Goal: Task Accomplishment & Management: Complete application form

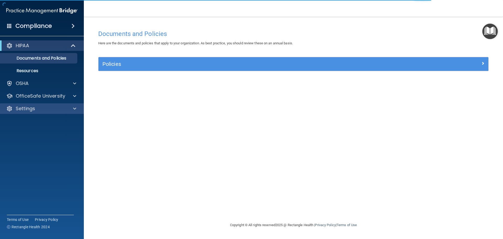
click at [52, 112] on div "Settings" at bounding box center [42, 108] width 84 height 10
click at [74, 108] on span at bounding box center [74, 108] width 3 height 6
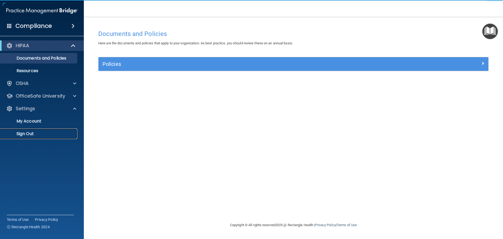
click at [36, 130] on link "Sign Out" at bounding box center [36, 133] width 83 height 10
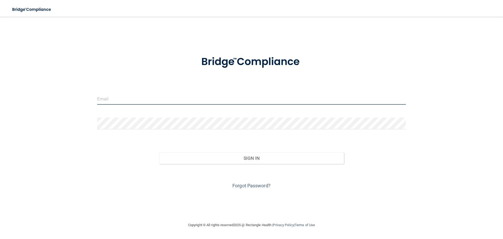
click at [136, 99] on input "email" at bounding box center [251, 99] width 309 height 12
type input "[EMAIL_ADDRESS][DOMAIN_NAME]"
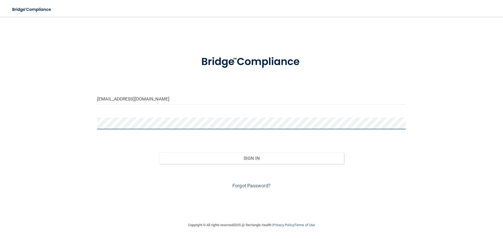
click at [159, 152] on button "Sign In" at bounding box center [251, 158] width 185 height 12
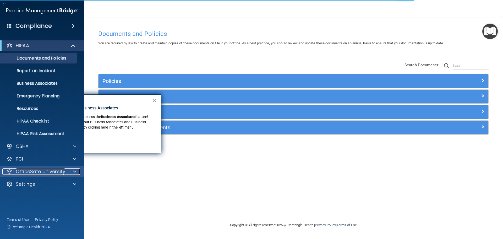
click at [69, 171] on div at bounding box center [73, 171] width 13 height 6
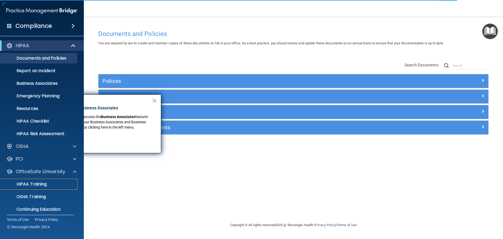
click at [55, 185] on div "HIPAA Training" at bounding box center [39, 183] width 72 height 5
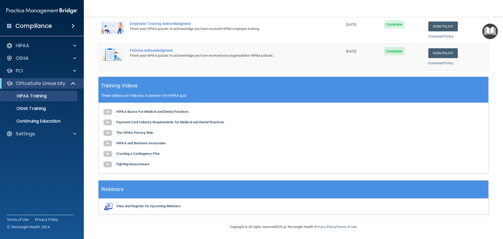
scroll to position [108, 0]
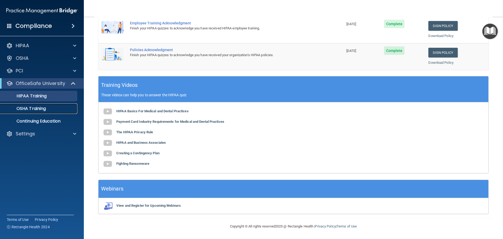
click at [38, 107] on p "OSHA Training" at bounding box center [24, 108] width 42 height 5
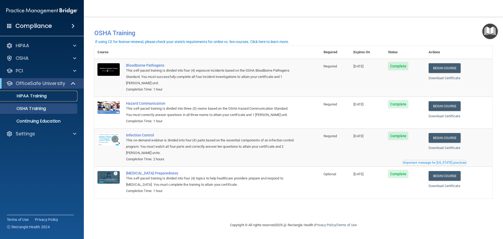
click at [45, 98] on p "HIPAA Training" at bounding box center [24, 95] width 43 height 5
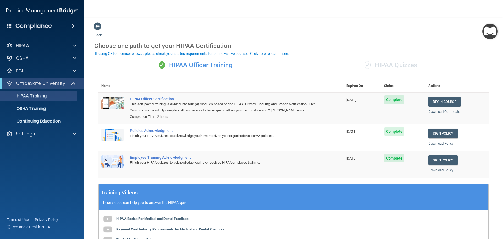
click at [382, 63] on div "✓ HIPAA Quizzes" at bounding box center [391, 65] width 195 height 16
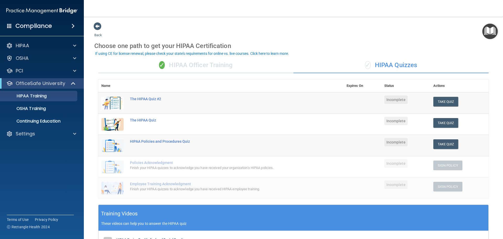
click at [208, 65] on div "✓ HIPAA Officer Training" at bounding box center [195, 65] width 195 height 16
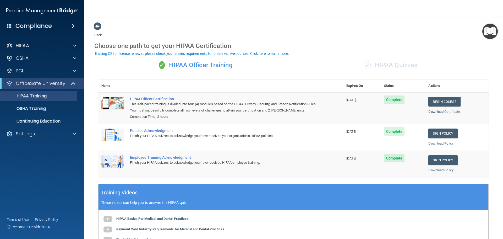
click at [381, 67] on div "✓ HIPAA Quizzes" at bounding box center [391, 65] width 195 height 16
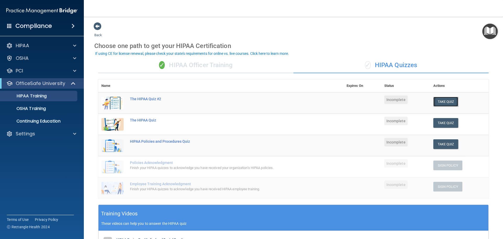
click at [437, 104] on button "Take Quiz" at bounding box center [446, 102] width 25 height 10
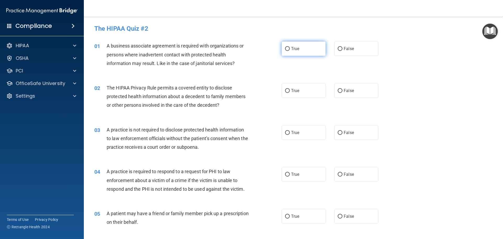
click at [285, 48] on input "True" at bounding box center [287, 49] width 5 height 4
radio input "true"
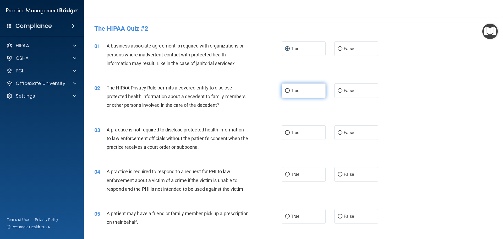
click at [287, 87] on label "True" at bounding box center [304, 90] width 44 height 14
click at [287, 89] on input "True" at bounding box center [287, 91] width 5 height 4
radio input "true"
click at [287, 90] on input "True" at bounding box center [287, 91] width 5 height 4
click at [338, 47] on input "False" at bounding box center [340, 49] width 5 height 4
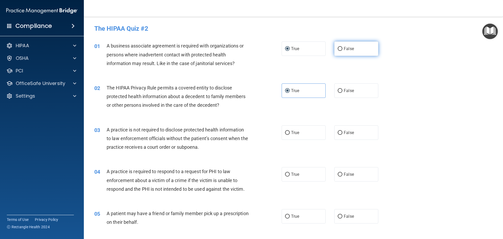
radio input "true"
radio input "false"
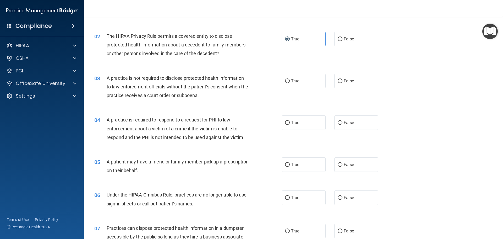
scroll to position [52, 0]
click at [287, 83] on label "True" at bounding box center [304, 80] width 44 height 14
click at [287, 82] on input "True" at bounding box center [287, 80] width 5 height 4
radio input "true"
click at [339, 122] on input "False" at bounding box center [340, 122] width 5 height 4
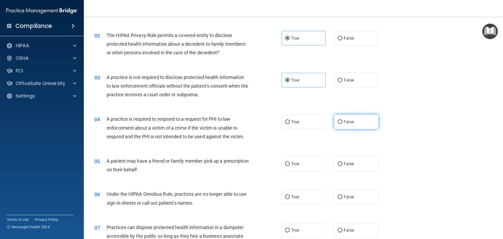
radio input "true"
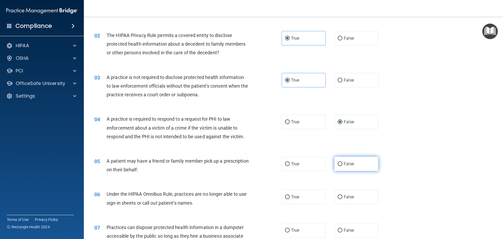
click at [338, 164] on input "False" at bounding box center [340, 164] width 5 height 4
radio input "true"
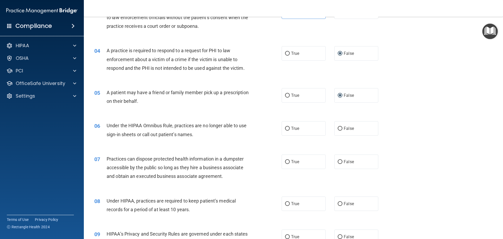
scroll to position [131, 0]
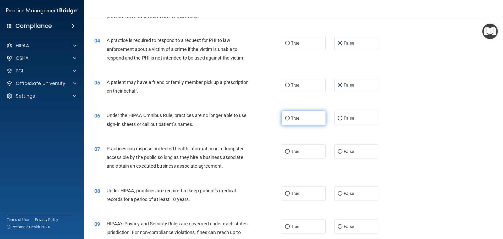
click at [288, 117] on input "True" at bounding box center [287, 118] width 5 height 4
radio input "true"
click at [287, 150] on input "True" at bounding box center [287, 152] width 5 height 4
radio input "true"
click at [340, 194] on label "False" at bounding box center [357, 193] width 44 height 14
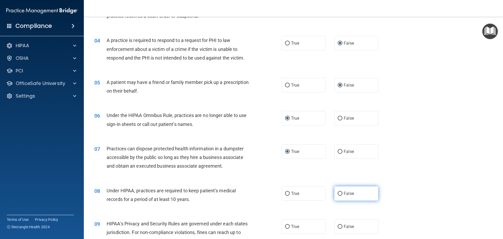
click at [340, 194] on input "False" at bounding box center [340, 194] width 5 height 4
radio input "true"
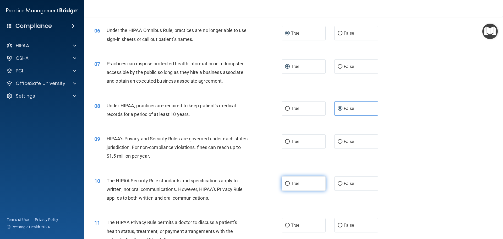
scroll to position [236, 0]
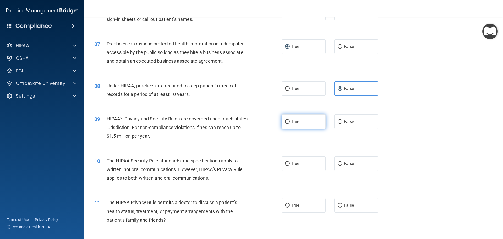
click at [285, 120] on input "True" at bounding box center [287, 122] width 5 height 4
radio input "true"
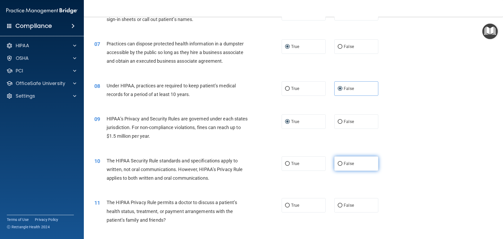
click at [339, 164] on input "False" at bounding box center [340, 164] width 5 height 4
radio input "true"
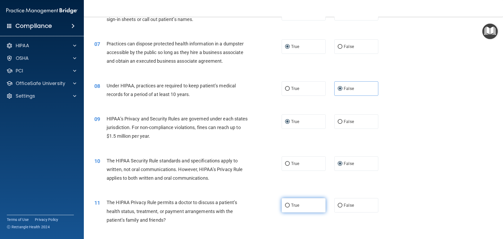
click at [287, 209] on label "True" at bounding box center [304, 205] width 44 height 14
click at [287, 207] on input "True" at bounding box center [287, 205] width 5 height 4
radio input "true"
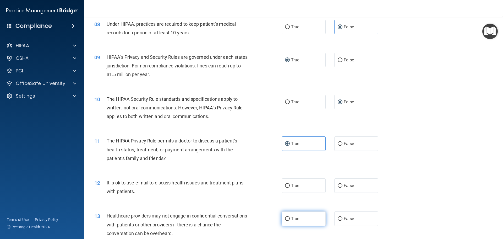
scroll to position [341, 0]
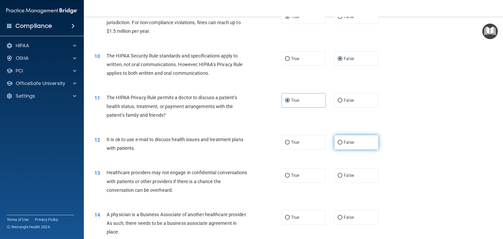
click at [340, 144] on input "False" at bounding box center [340, 143] width 5 height 4
radio input "true"
click at [339, 179] on label "False" at bounding box center [357, 175] width 44 height 14
click at [339, 177] on input "False" at bounding box center [340, 176] width 5 height 4
radio input "true"
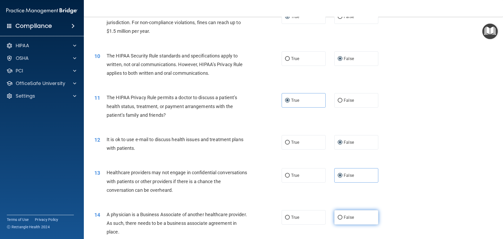
click at [340, 219] on input "False" at bounding box center [340, 218] width 5 height 4
radio input "true"
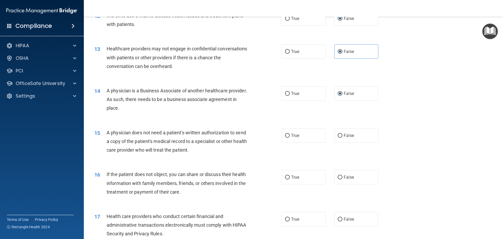
scroll to position [472, 0]
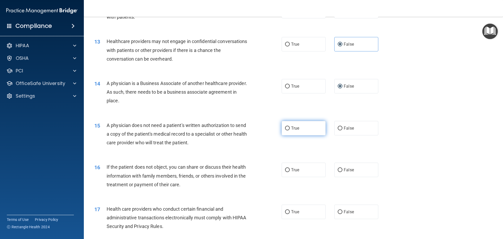
click at [286, 129] on input "True" at bounding box center [287, 128] width 5 height 4
radio input "true"
click at [335, 167] on label "False" at bounding box center [357, 170] width 44 height 14
click at [338, 168] on input "False" at bounding box center [340, 170] width 5 height 4
radio input "true"
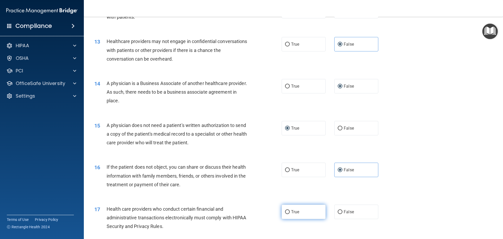
click at [287, 214] on input "True" at bounding box center [287, 212] width 5 height 4
radio input "true"
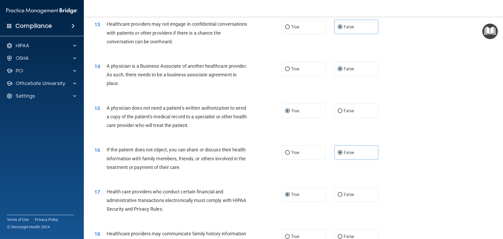
scroll to position [551, 0]
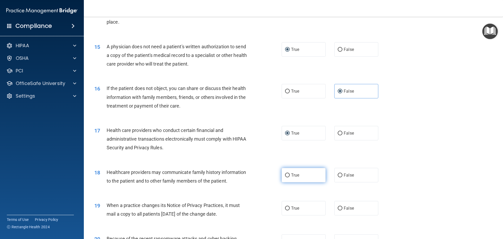
click at [288, 174] on label "True" at bounding box center [304, 175] width 44 height 14
click at [288, 174] on input "True" at bounding box center [287, 175] width 5 height 4
radio input "true"
click at [289, 206] on label "True" at bounding box center [304, 208] width 44 height 14
click at [289, 206] on input "True" at bounding box center [287, 208] width 5 height 4
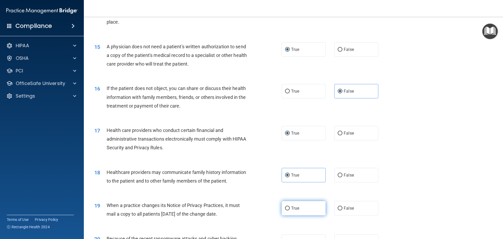
radio input "true"
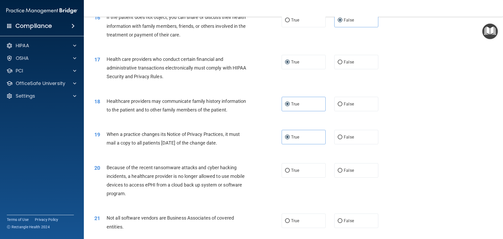
scroll to position [655, 0]
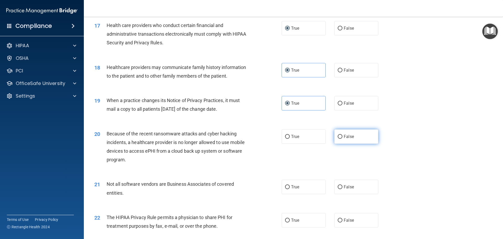
click at [338, 137] on input "False" at bounding box center [340, 137] width 5 height 4
radio input "true"
click at [277, 184] on div "21 Not all software vendors are Business Associates of covered entities." at bounding box center [188, 190] width 203 height 20
click at [283, 187] on label "True" at bounding box center [304, 187] width 44 height 14
click at [285, 187] on input "True" at bounding box center [287, 187] width 5 height 4
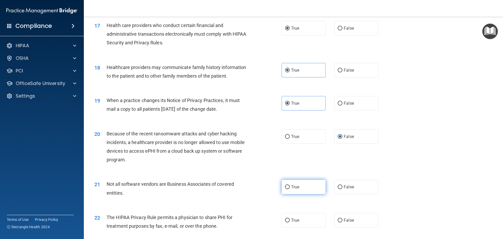
radio input "true"
click at [339, 219] on input "False" at bounding box center [340, 220] width 5 height 4
radio input "true"
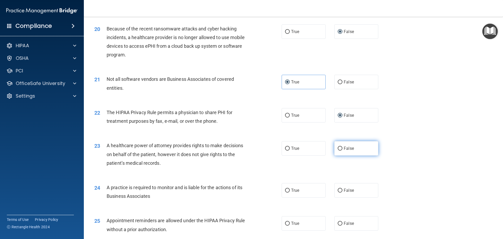
click at [344, 149] on span "False" at bounding box center [349, 148] width 10 height 5
click at [343, 149] on input "False" at bounding box center [340, 149] width 5 height 4
radio input "true"
click at [338, 188] on label "False" at bounding box center [357, 190] width 44 height 14
click at [286, 220] on label "True" at bounding box center [304, 223] width 44 height 14
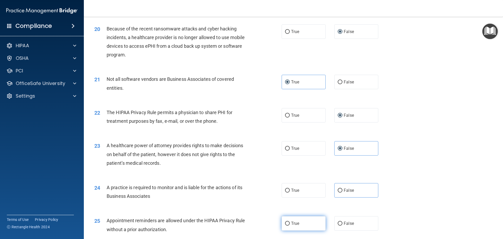
click at [286, 222] on input "True" at bounding box center [287, 224] width 5 height 4
radio input "true"
click at [340, 189] on input "False" at bounding box center [340, 191] width 5 height 4
radio input "true"
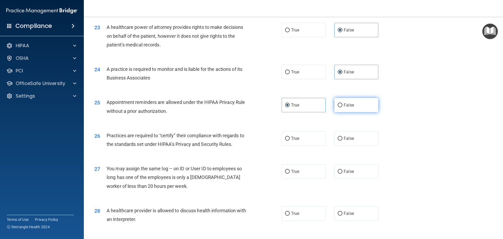
scroll to position [918, 0]
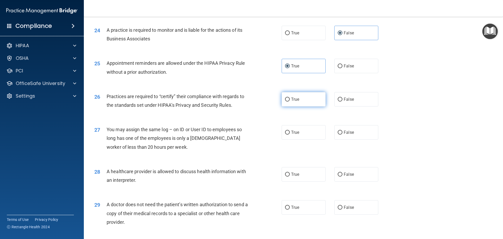
click at [283, 95] on label "True" at bounding box center [304, 99] width 44 height 14
click at [285, 98] on input "True" at bounding box center [287, 100] width 5 height 4
radio input "true"
click at [338, 133] on input "False" at bounding box center [340, 133] width 5 height 4
radio input "true"
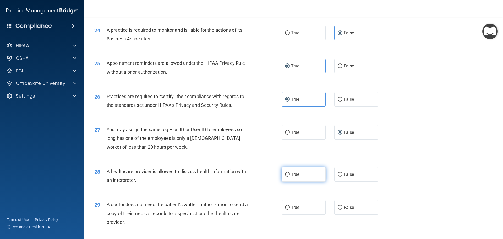
click at [285, 175] on input "True" at bounding box center [287, 175] width 5 height 4
radio input "true"
click at [338, 208] on input "False" at bounding box center [340, 208] width 5 height 4
radio input "true"
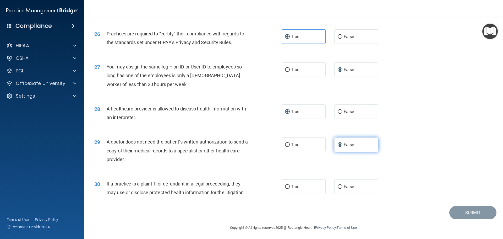
scroll to position [982, 0]
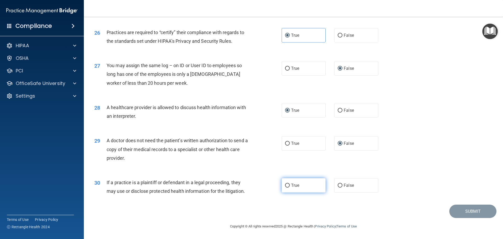
click at [285, 185] on input "True" at bounding box center [287, 186] width 5 height 4
radio input "true"
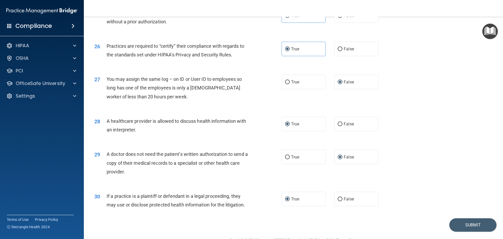
scroll to position [955, 0]
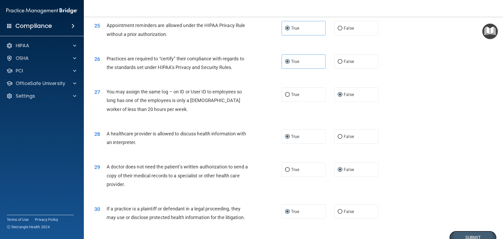
click at [475, 237] on button "Submit" at bounding box center [473, 237] width 47 height 13
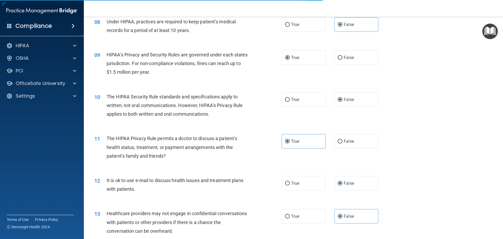
scroll to position [169, 0]
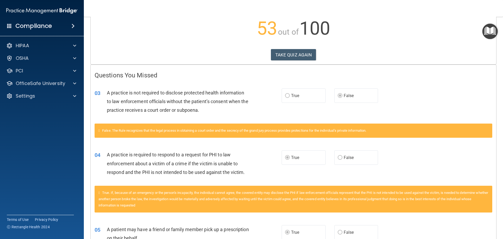
scroll to position [50, 0]
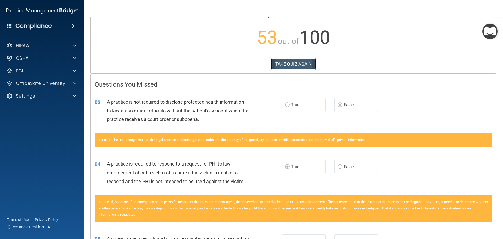
click at [302, 60] on button "TAKE QUIZ AGAIN" at bounding box center [293, 64] width 45 height 12
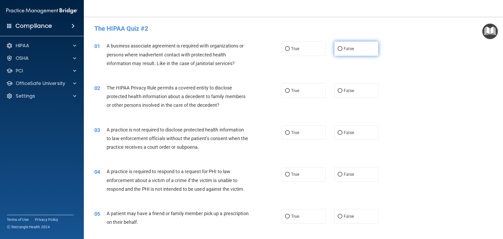
click at [338, 47] on input "False" at bounding box center [340, 49] width 5 height 4
radio input "true"
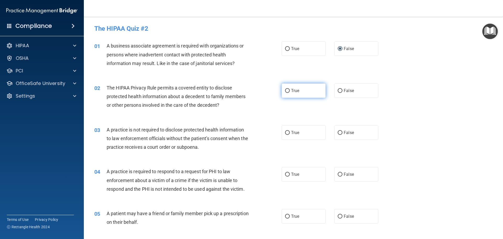
click at [283, 90] on label "True" at bounding box center [304, 90] width 44 height 14
click at [285, 90] on input "True" at bounding box center [287, 91] width 5 height 4
radio input "true"
click at [286, 133] on input "True" at bounding box center [287, 133] width 5 height 4
radio input "true"
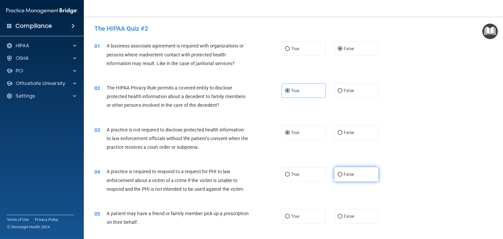
click at [338, 175] on input "False" at bounding box center [340, 175] width 5 height 4
radio input "true"
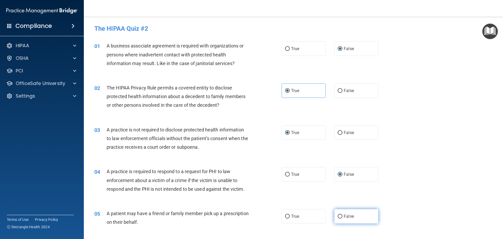
click at [337, 213] on label "False" at bounding box center [357, 216] width 44 height 14
click at [338, 214] on input "False" at bounding box center [340, 216] width 5 height 4
radio input "true"
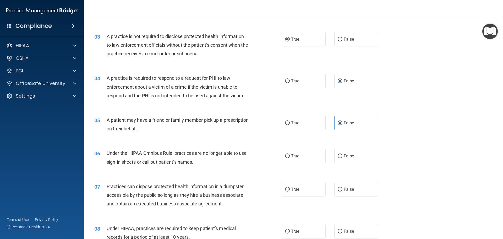
scroll to position [105, 0]
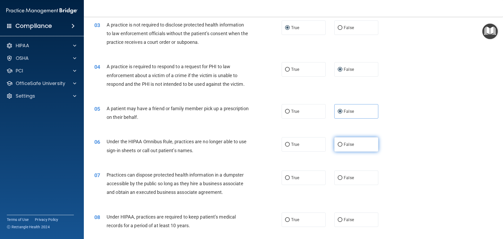
click at [338, 145] on input "False" at bounding box center [340, 145] width 5 height 4
radio input "true"
click at [286, 181] on label "True" at bounding box center [304, 177] width 44 height 14
click at [286, 180] on input "True" at bounding box center [287, 178] width 5 height 4
radio input "true"
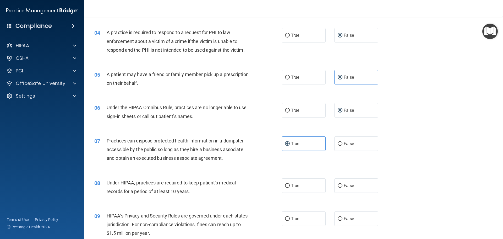
scroll to position [157, 0]
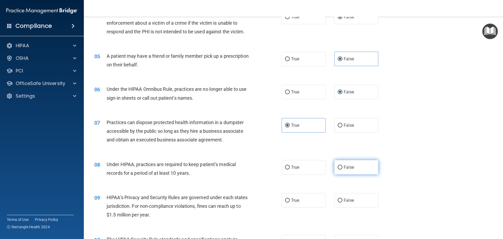
click at [344, 165] on span "False" at bounding box center [349, 167] width 10 height 5
click at [342, 165] on input "False" at bounding box center [340, 167] width 5 height 4
radio input "true"
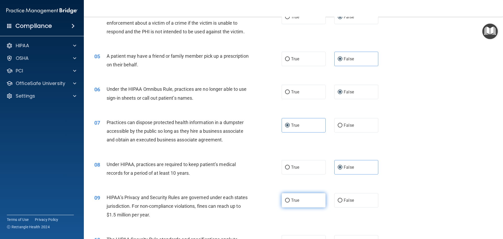
click at [288, 200] on label "True" at bounding box center [304, 200] width 44 height 14
click at [288, 200] on input "True" at bounding box center [287, 200] width 5 height 4
radio input "true"
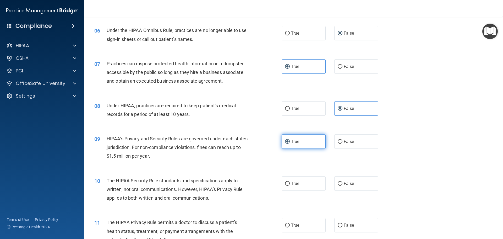
scroll to position [236, 0]
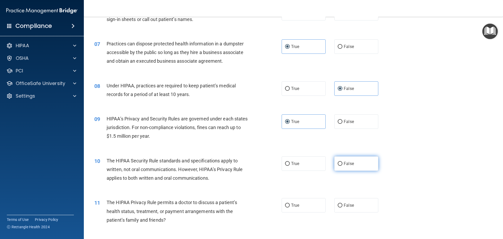
click at [339, 163] on input "False" at bounding box center [340, 164] width 5 height 4
radio input "true"
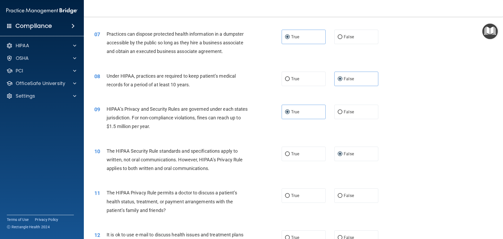
scroll to position [262, 0]
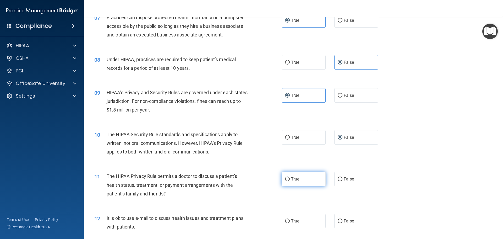
click at [285, 179] on input "True" at bounding box center [287, 179] width 5 height 4
radio input "true"
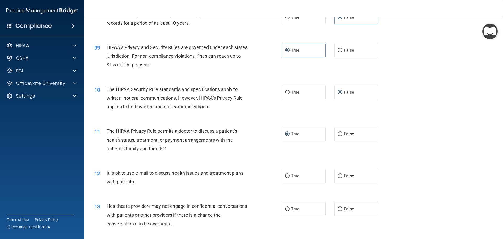
scroll to position [315, 0]
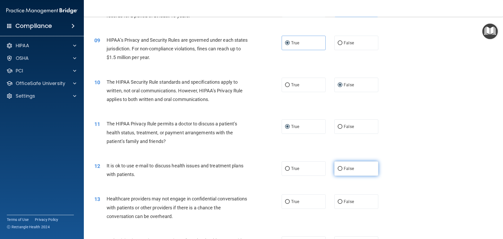
click at [338, 169] on input "False" at bounding box center [340, 169] width 5 height 4
radio input "true"
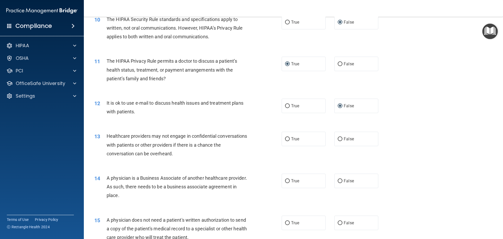
scroll to position [393, 0]
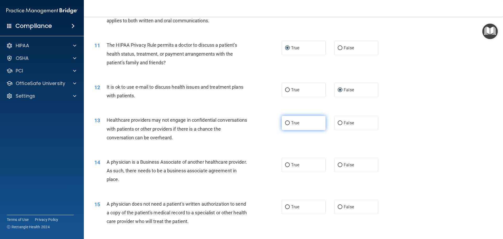
click at [288, 123] on input "True" at bounding box center [287, 123] width 5 height 4
radio input "true"
click at [287, 164] on input "True" at bounding box center [287, 165] width 5 height 4
radio input "true"
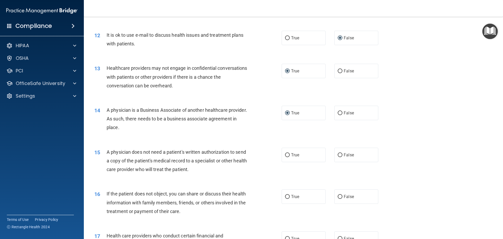
scroll to position [446, 0]
click at [339, 195] on input "False" at bounding box center [340, 196] width 5 height 4
radio input "true"
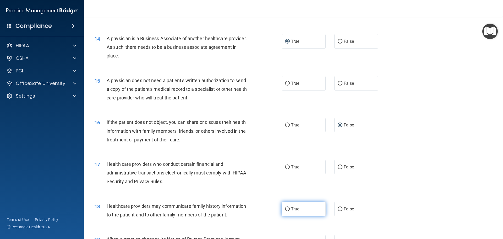
scroll to position [524, 0]
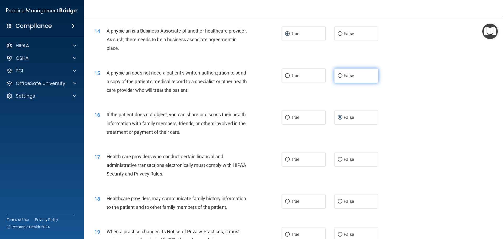
click at [340, 74] on input "False" at bounding box center [340, 76] width 5 height 4
radio input "true"
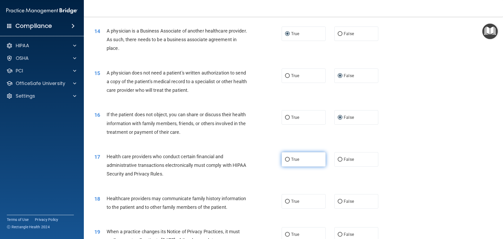
click at [287, 156] on label "True" at bounding box center [304, 159] width 44 height 14
click at [287, 158] on input "True" at bounding box center [287, 160] width 5 height 4
radio input "true"
click at [285, 200] on input "True" at bounding box center [287, 202] width 5 height 4
radio input "true"
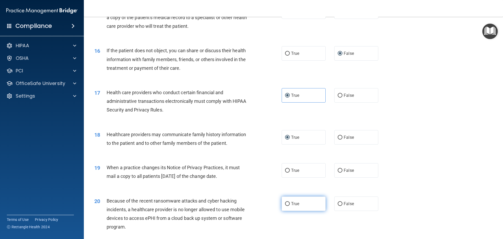
scroll to position [603, 0]
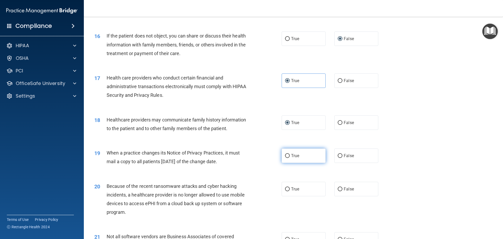
click at [286, 159] on label "True" at bounding box center [304, 155] width 44 height 14
click at [286, 158] on input "True" at bounding box center [287, 156] width 5 height 4
radio input "true"
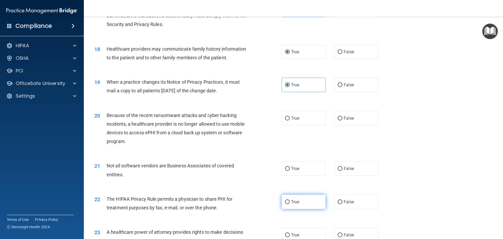
scroll to position [682, 0]
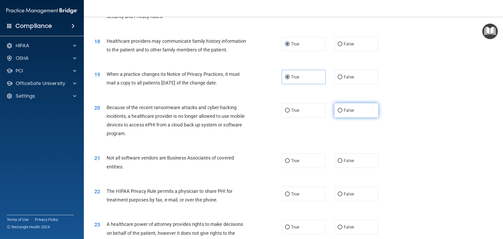
click at [339, 109] on input "False" at bounding box center [340, 111] width 5 height 4
radio input "true"
click at [283, 158] on label "True" at bounding box center [304, 160] width 44 height 14
click at [285, 159] on input "True" at bounding box center [287, 161] width 5 height 4
radio input "true"
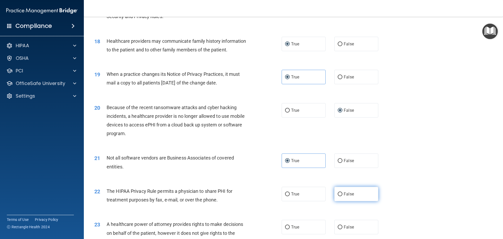
click at [338, 195] on input "False" at bounding box center [340, 194] width 5 height 4
radio input "true"
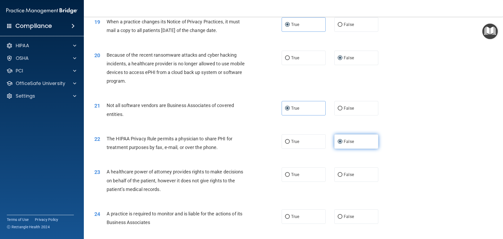
scroll to position [760, 0]
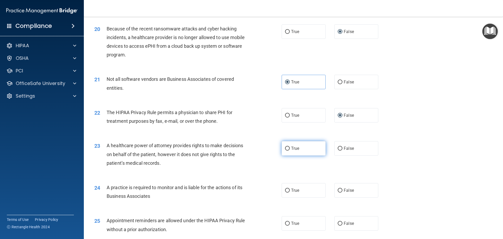
click at [285, 149] on input "True" at bounding box center [287, 149] width 5 height 4
radio input "true"
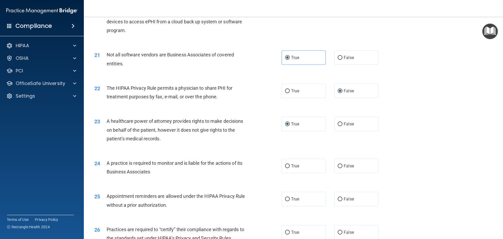
scroll to position [813, 0]
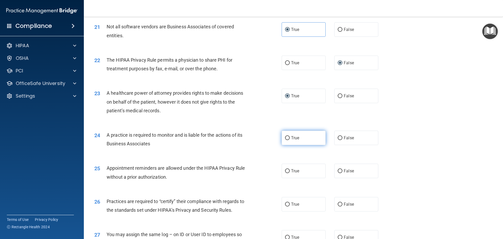
click at [285, 137] on input "True" at bounding box center [287, 138] width 5 height 4
radio input "true"
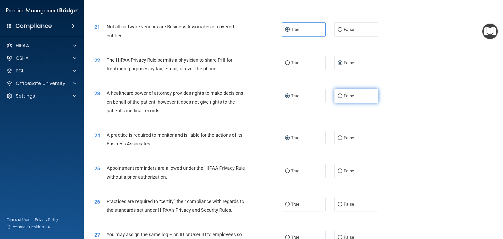
click at [340, 95] on label "False" at bounding box center [357, 96] width 44 height 14
click at [340, 95] on input "False" at bounding box center [340, 96] width 5 height 4
radio input "true"
radio input "false"
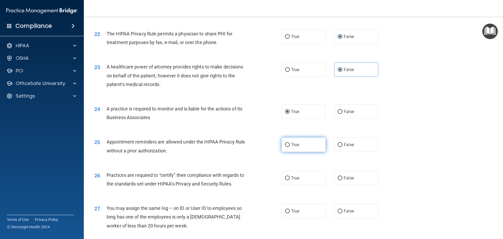
click at [287, 145] on input "True" at bounding box center [287, 145] width 5 height 4
radio input "true"
click at [341, 144] on label "False" at bounding box center [357, 144] width 44 height 14
click at [341, 144] on input "False" at bounding box center [340, 145] width 5 height 4
radio input "true"
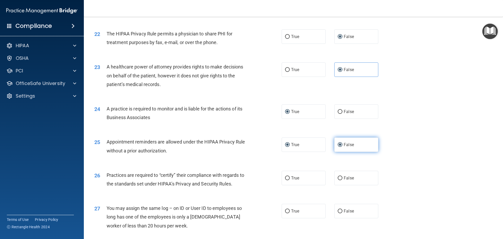
radio input "false"
click at [289, 181] on label "True" at bounding box center [304, 178] width 44 height 14
click at [289, 180] on input "True" at bounding box center [287, 178] width 5 height 4
radio input "true"
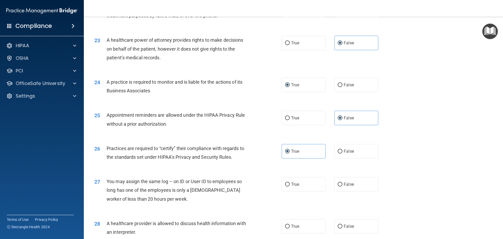
scroll to position [891, 0]
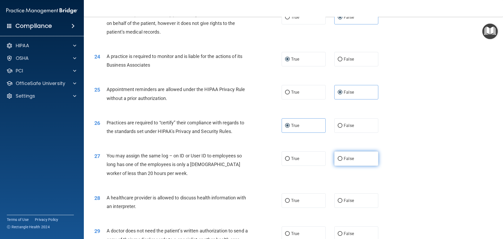
click at [339, 158] on input "False" at bounding box center [340, 159] width 5 height 4
radio input "true"
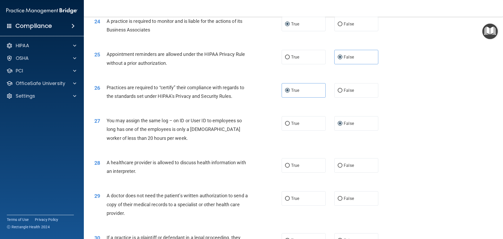
scroll to position [944, 0]
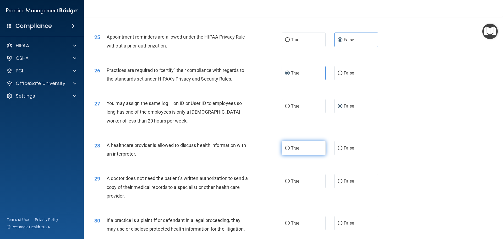
click at [285, 146] on input "True" at bounding box center [287, 148] width 5 height 4
radio input "true"
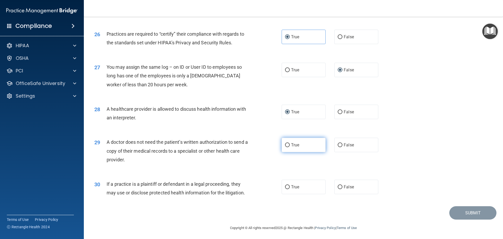
scroll to position [982, 0]
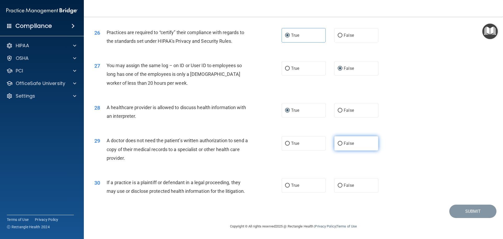
click at [340, 143] on input "False" at bounding box center [340, 144] width 5 height 4
radio input "true"
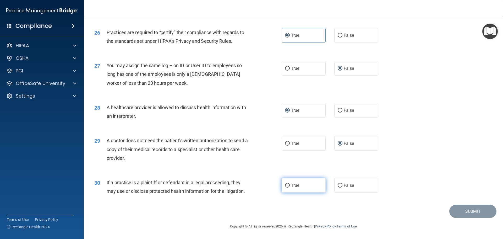
click at [288, 186] on input "True" at bounding box center [287, 186] width 5 height 4
radio input "true"
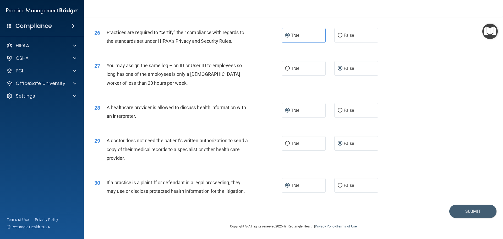
click at [448, 181] on div "30 If a practice is a plaintiff or defendant in a legal proceeding, they may us…" at bounding box center [293, 187] width 406 height 33
click at [457, 210] on button "Submit" at bounding box center [473, 210] width 47 height 13
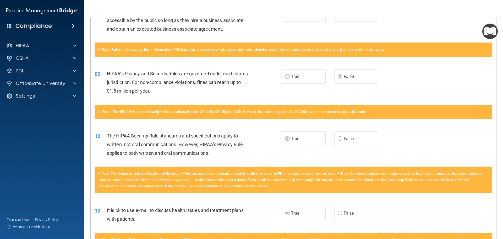
scroll to position [341, 0]
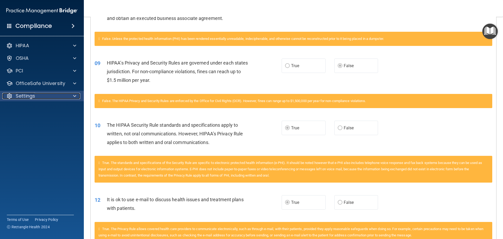
click at [64, 95] on div "Settings" at bounding box center [34, 96] width 65 height 6
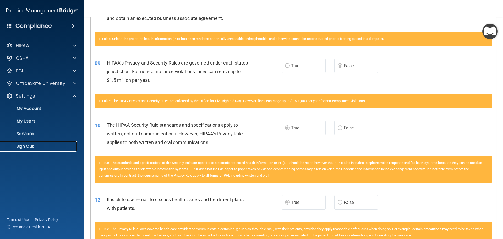
click at [38, 142] on link "Sign Out" at bounding box center [36, 146] width 83 height 10
